Goal: Complete application form

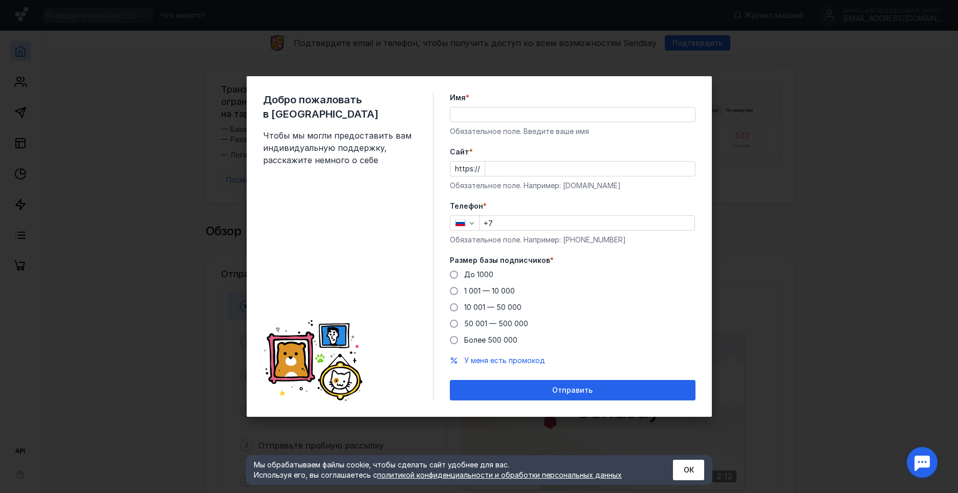
click at [494, 116] on input "Имя *" at bounding box center [572, 114] width 245 height 14
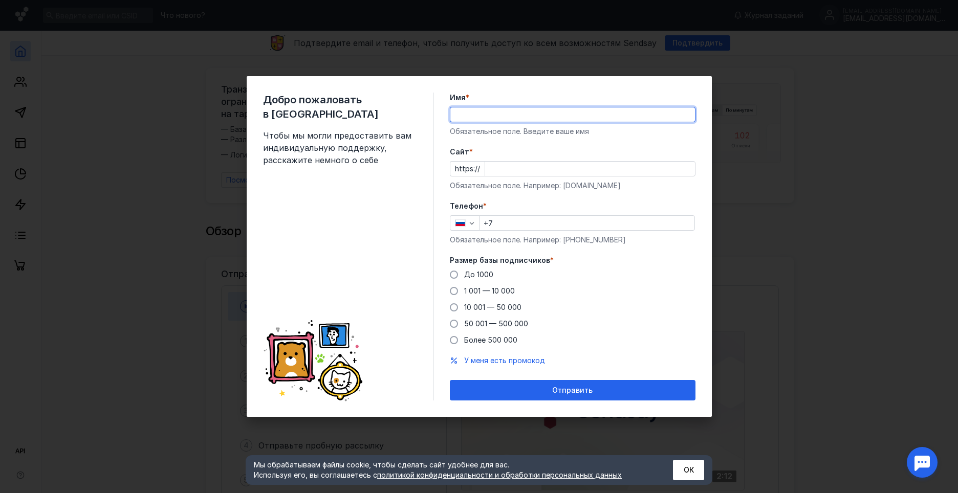
type input "[PERSON_NAME]"
type input "[PHONE_NUMBER]"
click at [508, 168] on input "Cайт *" at bounding box center [590, 169] width 210 height 14
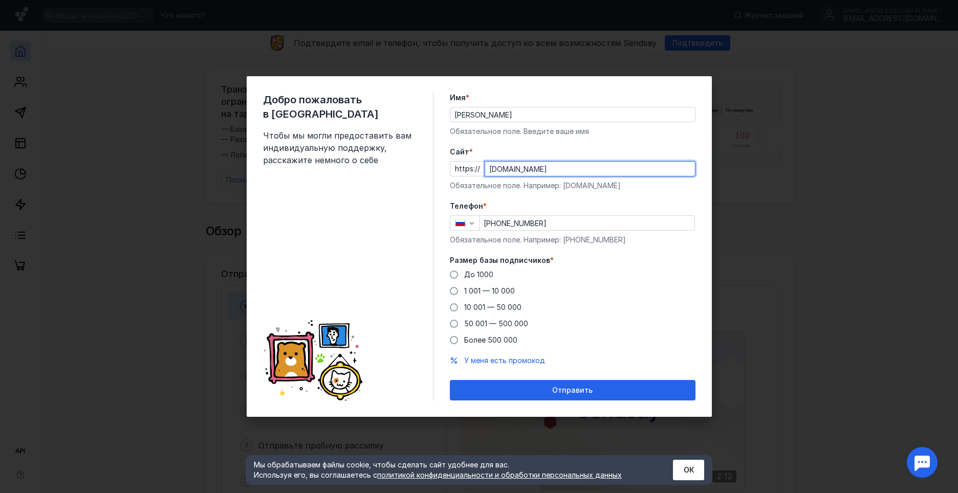
type input "[DOMAIN_NAME]"
click at [463, 318] on div "До [DATE] 1 001 — 10 000 10 001 — 50 000 50 001 — 500 000 Более 500 000" at bounding box center [573, 308] width 246 height 76
click at [464, 323] on span "50 001 — 500 000" at bounding box center [496, 323] width 64 height 9
click at [0, 0] on input "50 001 — 500 000" at bounding box center [0, 0] width 0 height 0
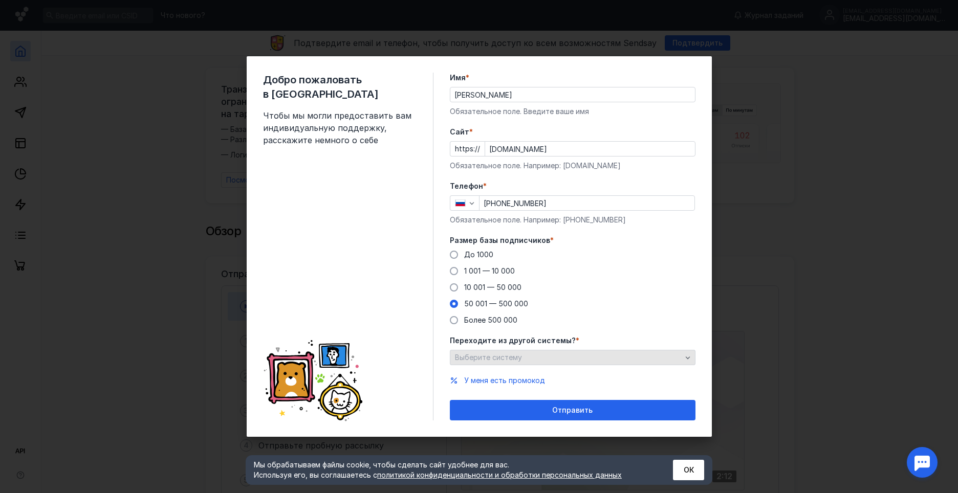
click at [495, 360] on span "Выберите систему" at bounding box center [488, 357] width 67 height 9
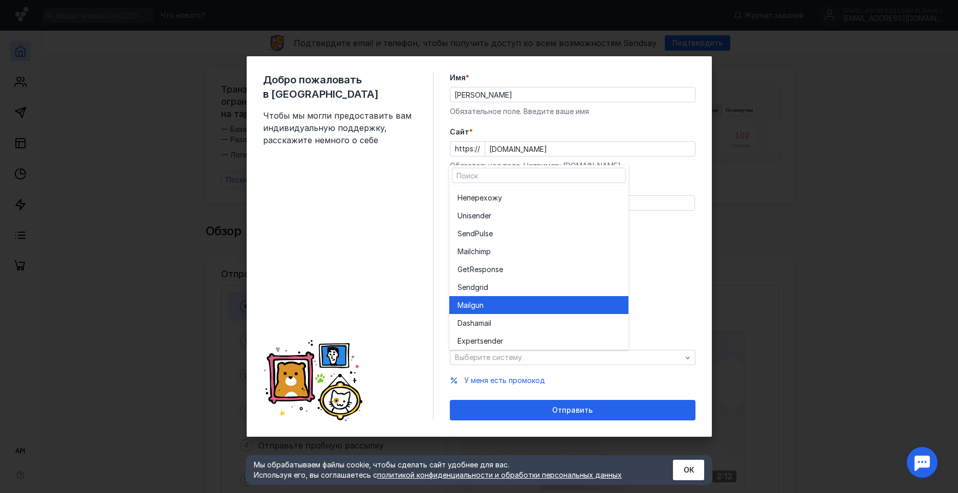
click at [485, 308] on div "Mail gun" at bounding box center [539, 305] width 163 height 10
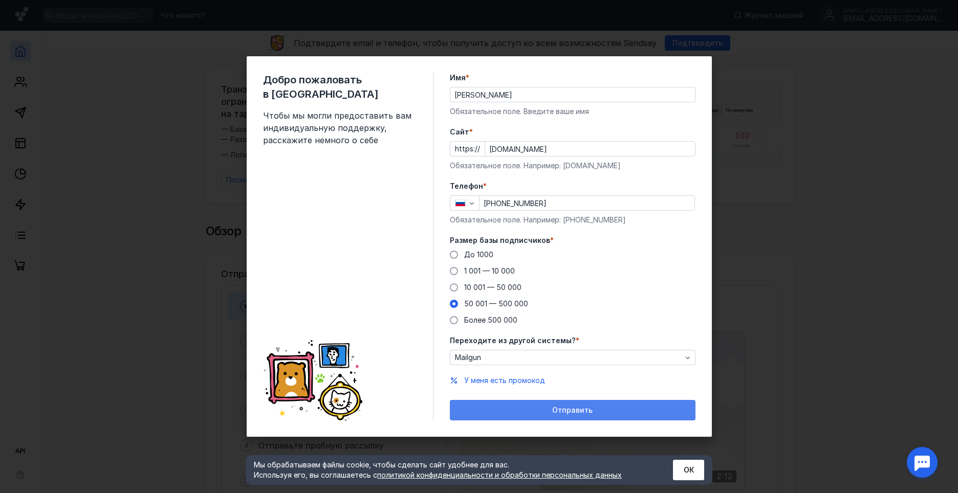
click at [523, 411] on div "Отправить" at bounding box center [572, 410] width 235 height 9
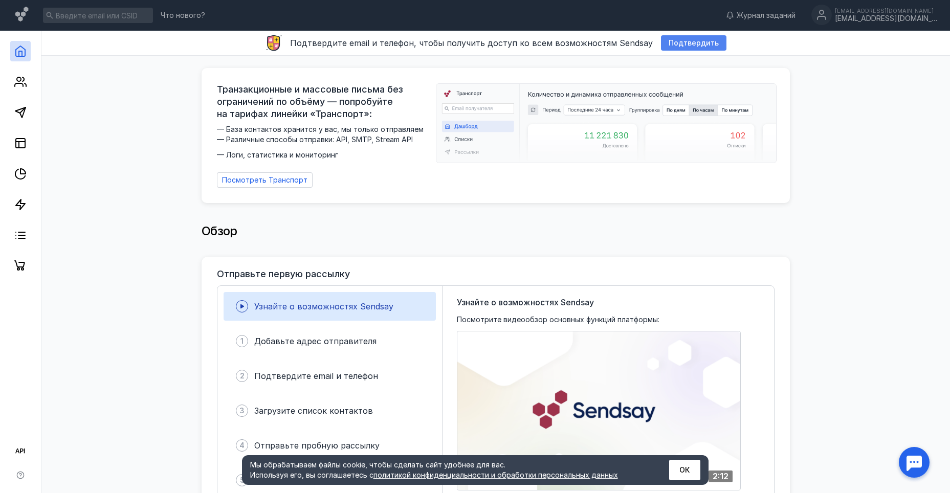
click at [692, 39] on span "Подтвердить" at bounding box center [694, 43] width 50 height 9
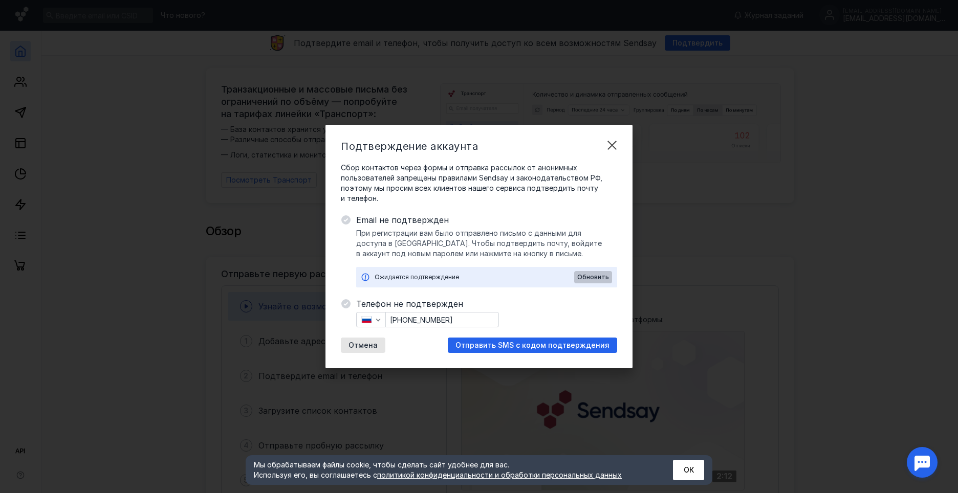
click at [597, 278] on span "Обновить" at bounding box center [593, 277] width 32 height 7
click at [474, 348] on span "Отправить SMS с кодом подтверждения" at bounding box center [532, 345] width 154 height 9
